Goal: Communication & Community: Answer question/provide support

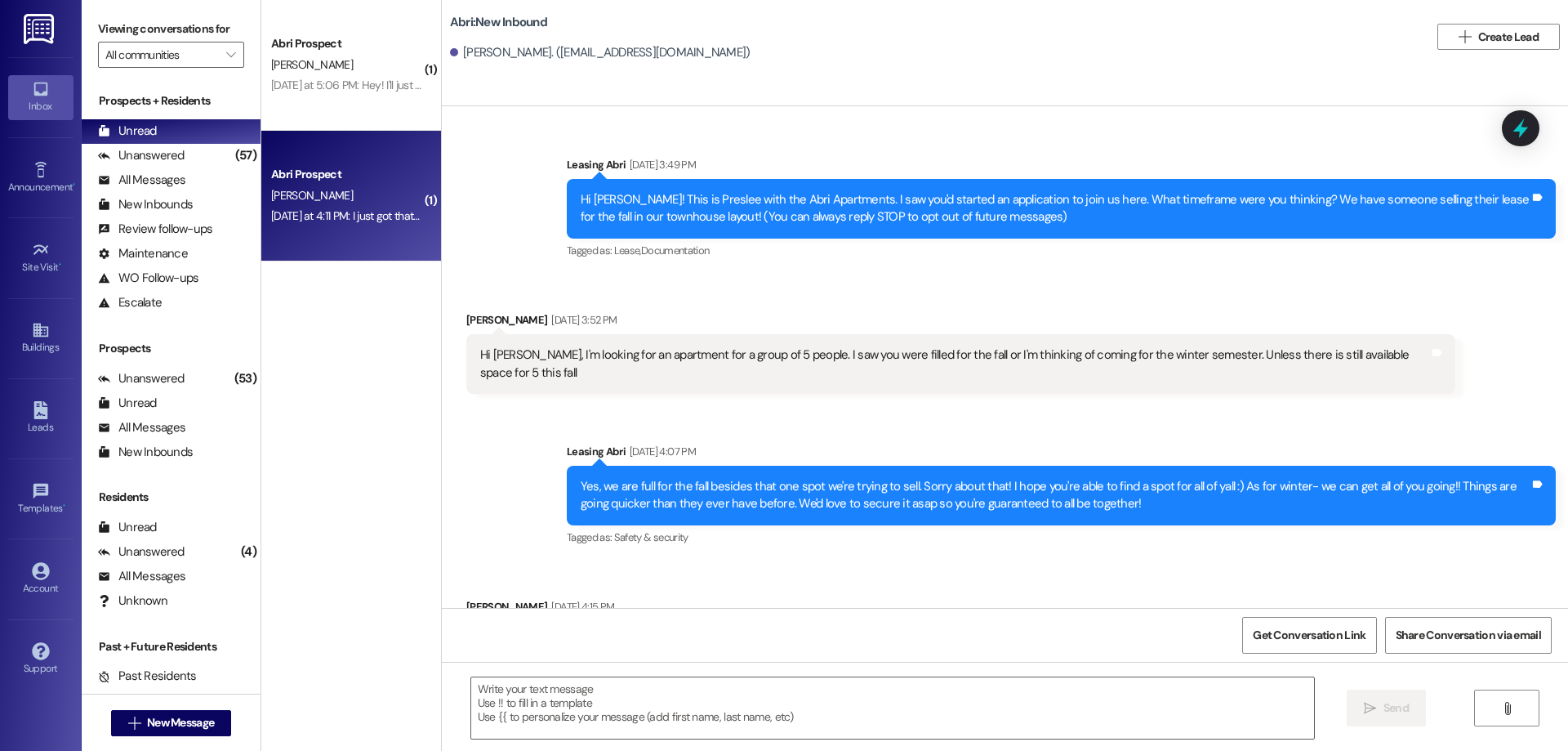
scroll to position [2408, 0]
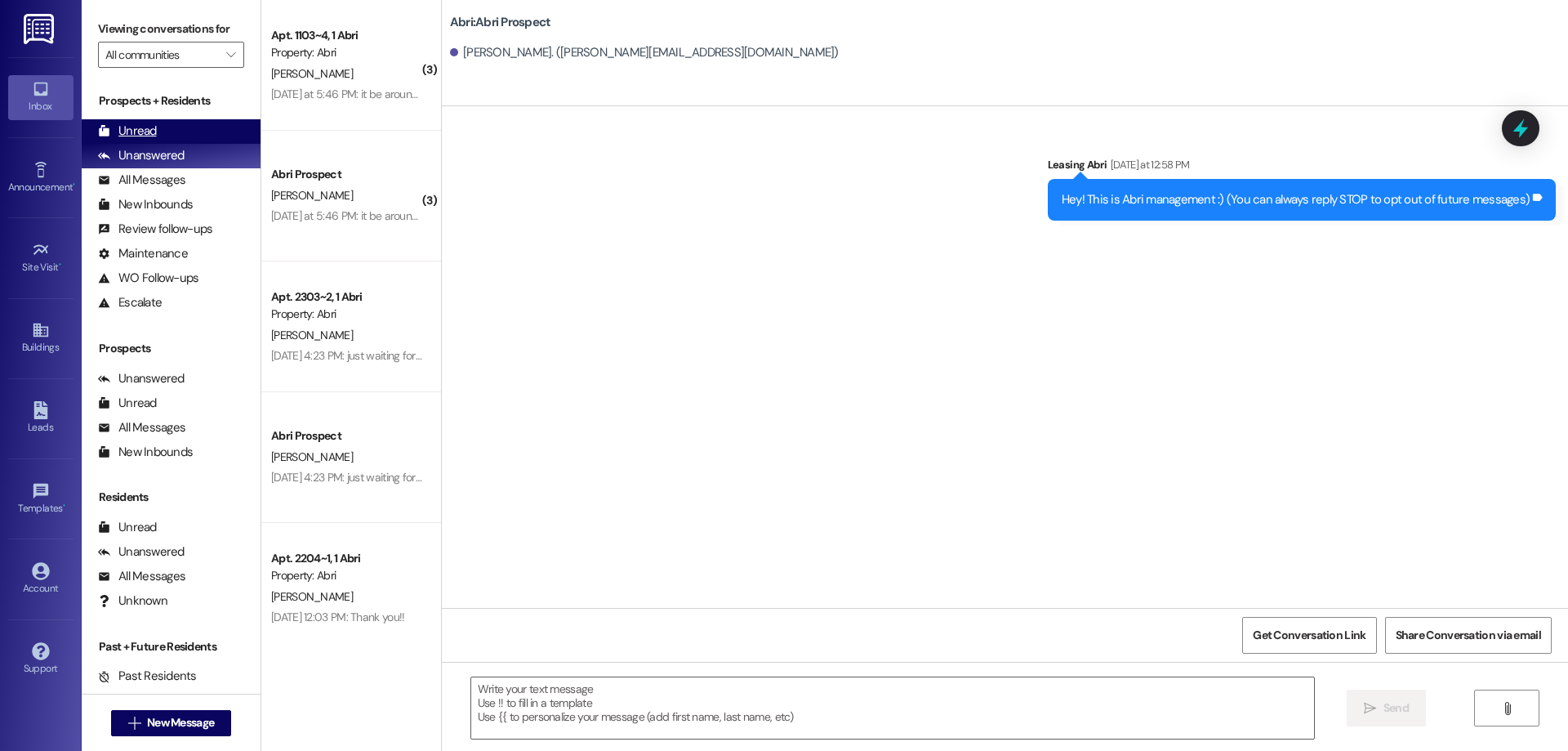
click at [140, 134] on div "Unread" at bounding box center [127, 131] width 59 height 18
